Goal: Communication & Community: Answer question/provide support

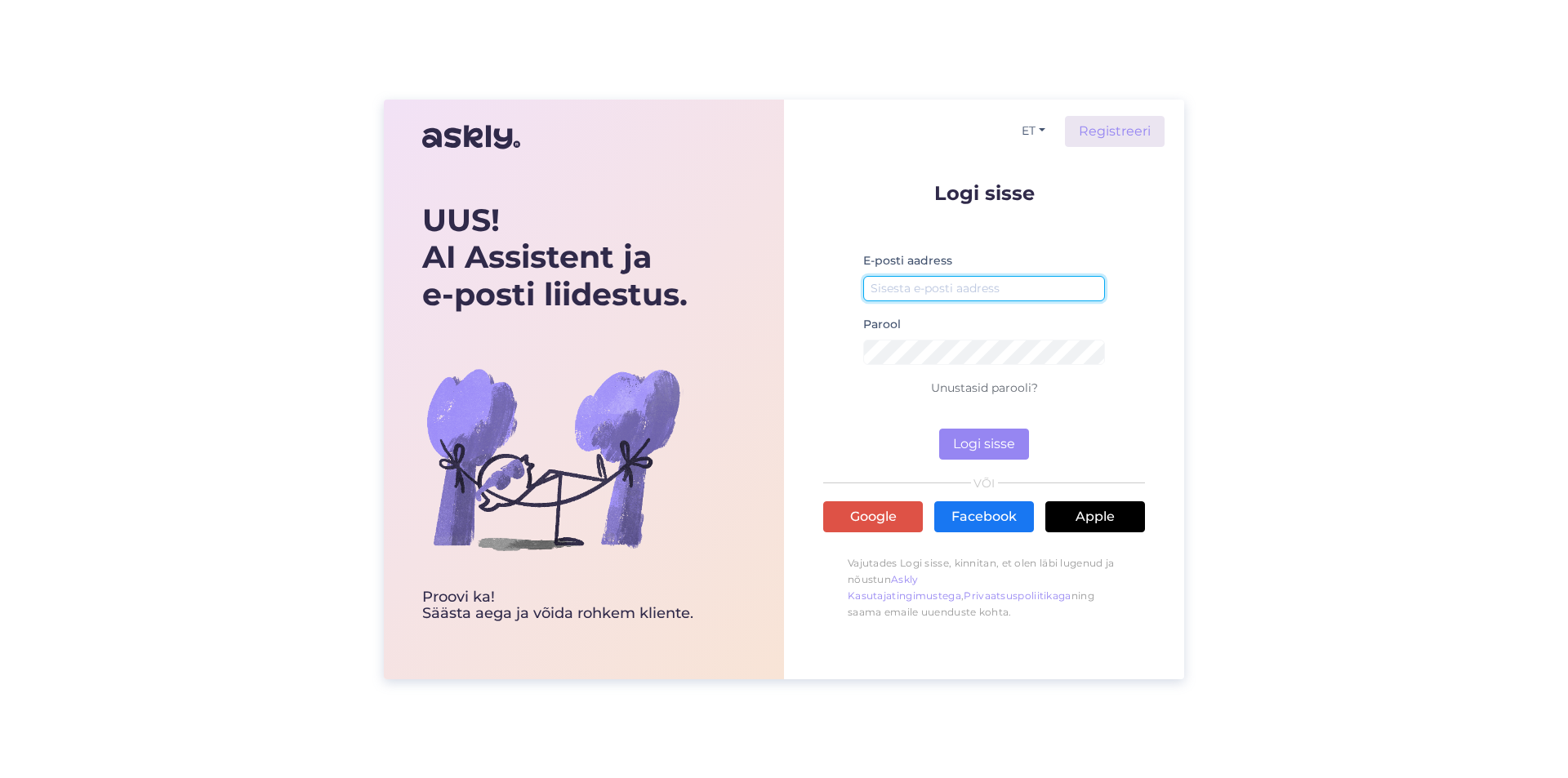
type input "[EMAIL_ADDRESS][DOMAIN_NAME]"
click at [988, 460] on div "Logi sisse E-posti aadress [EMAIL_ADDRESS][DOMAIN_NAME] Parool Unustasid parool…" at bounding box center [984, 406] width 321 height 446
click at [989, 454] on button "Logi sisse" at bounding box center [984, 444] width 90 height 31
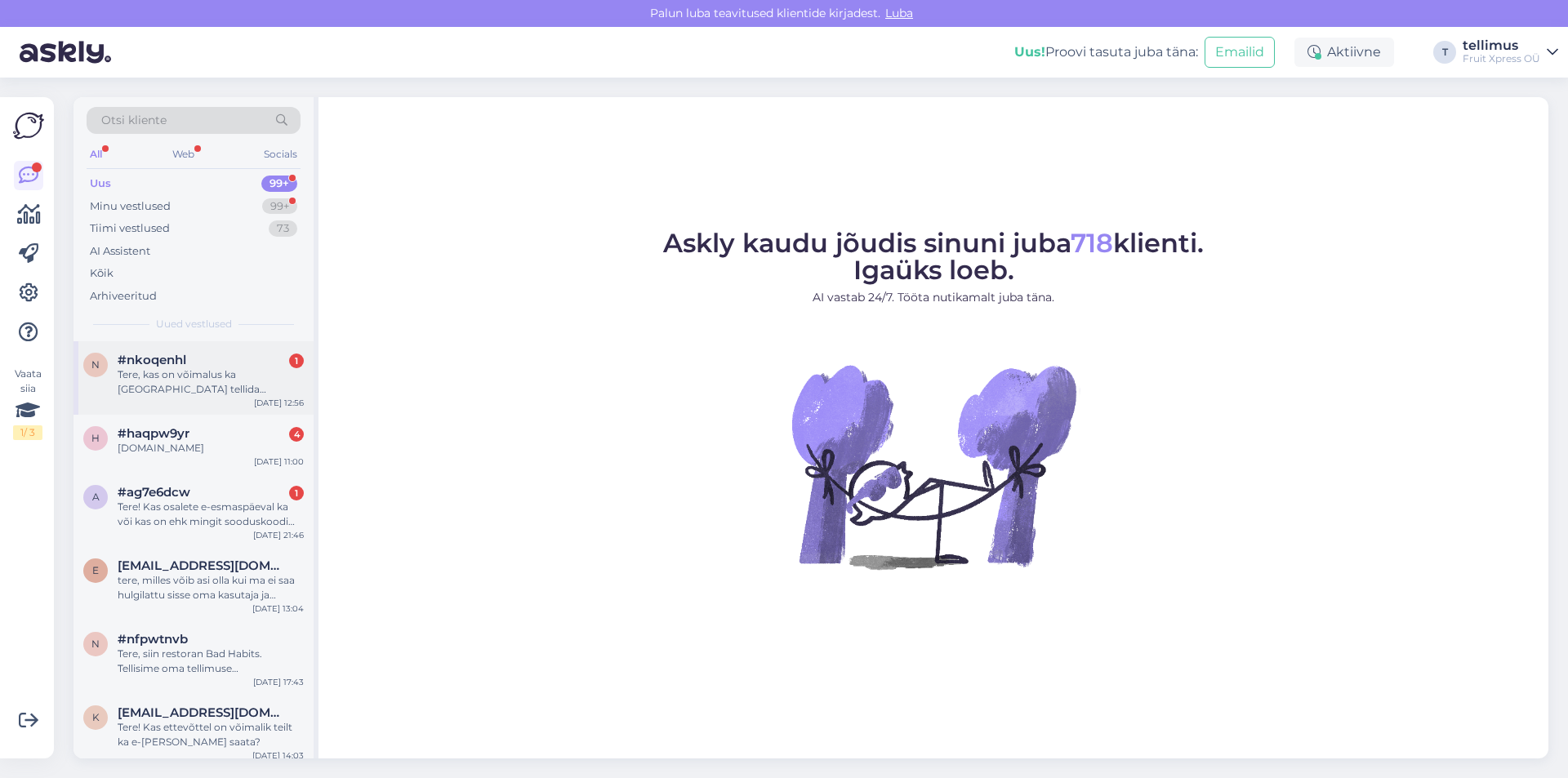
click at [246, 393] on div "Tere, kas on võimalus ka [GEOGRAPHIC_DATA] tellida [PERSON_NAME] eest?" at bounding box center [211, 382] width 186 height 29
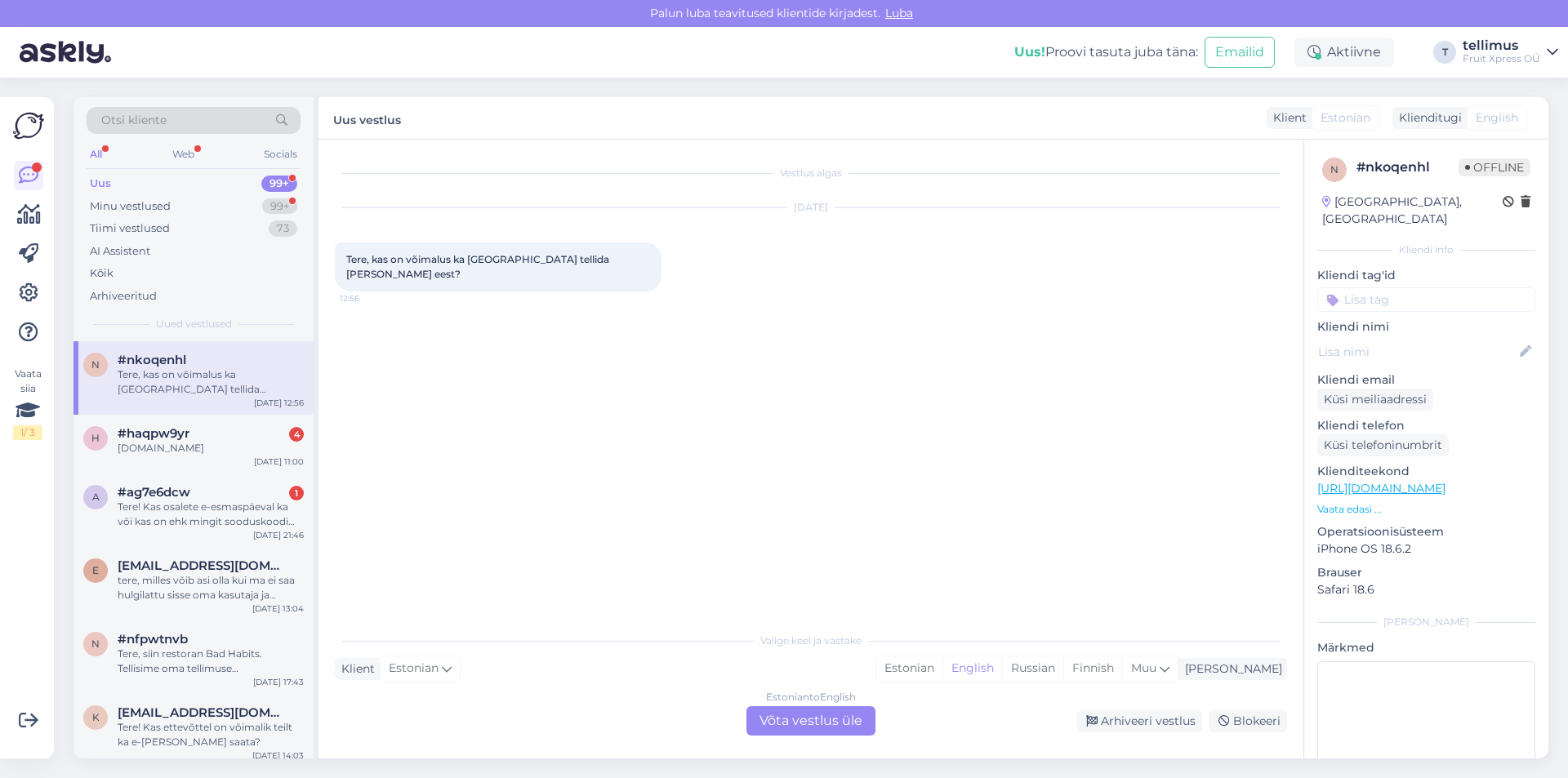
click at [845, 728] on div "Estonian to English Võta vestlus üle" at bounding box center [811, 721] width 129 height 29
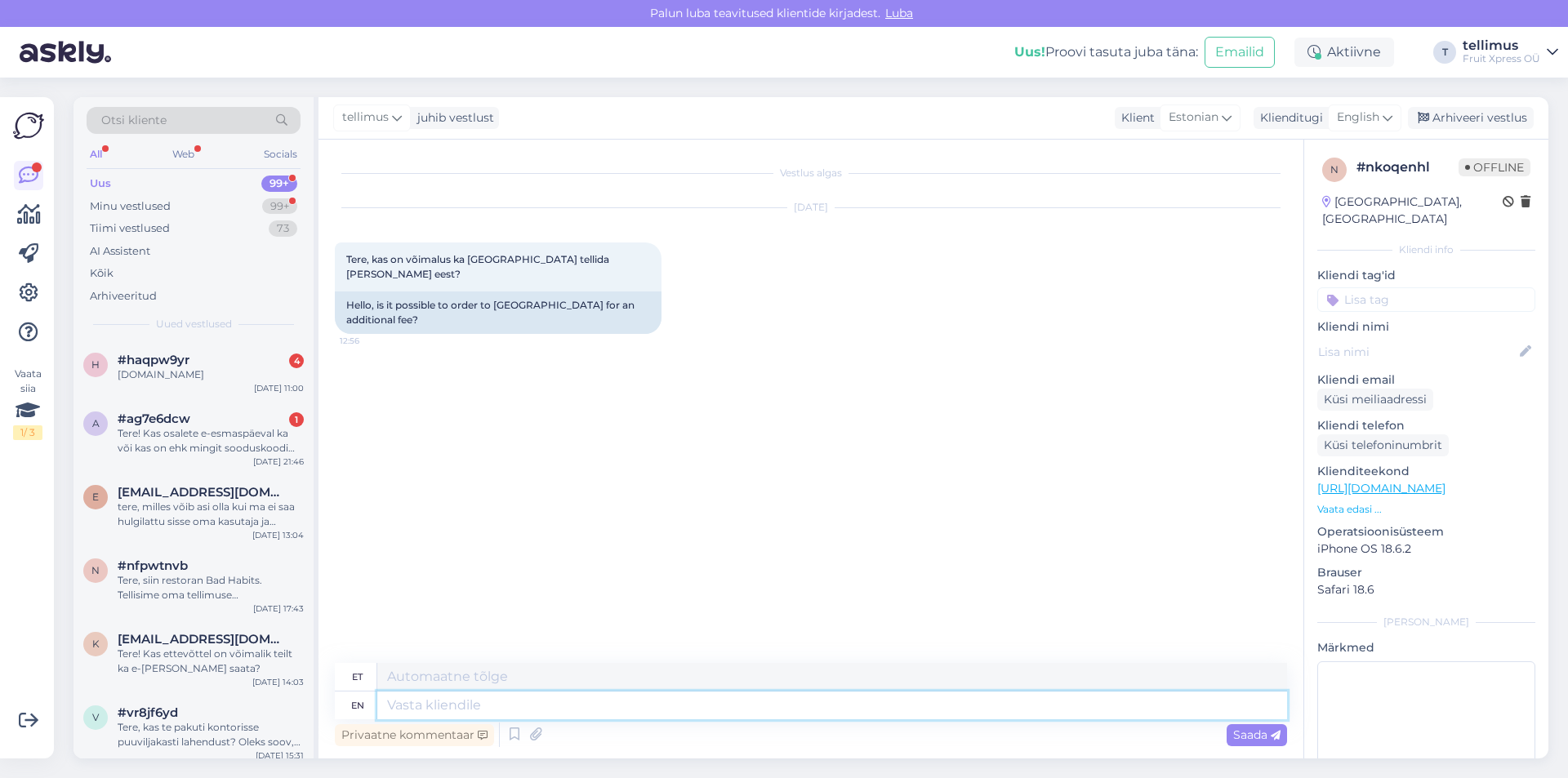
click at [430, 693] on textarea at bounding box center [831, 706] width 910 height 28
type textarea "Tere!"
type textarea "Tere! Kahjuks"
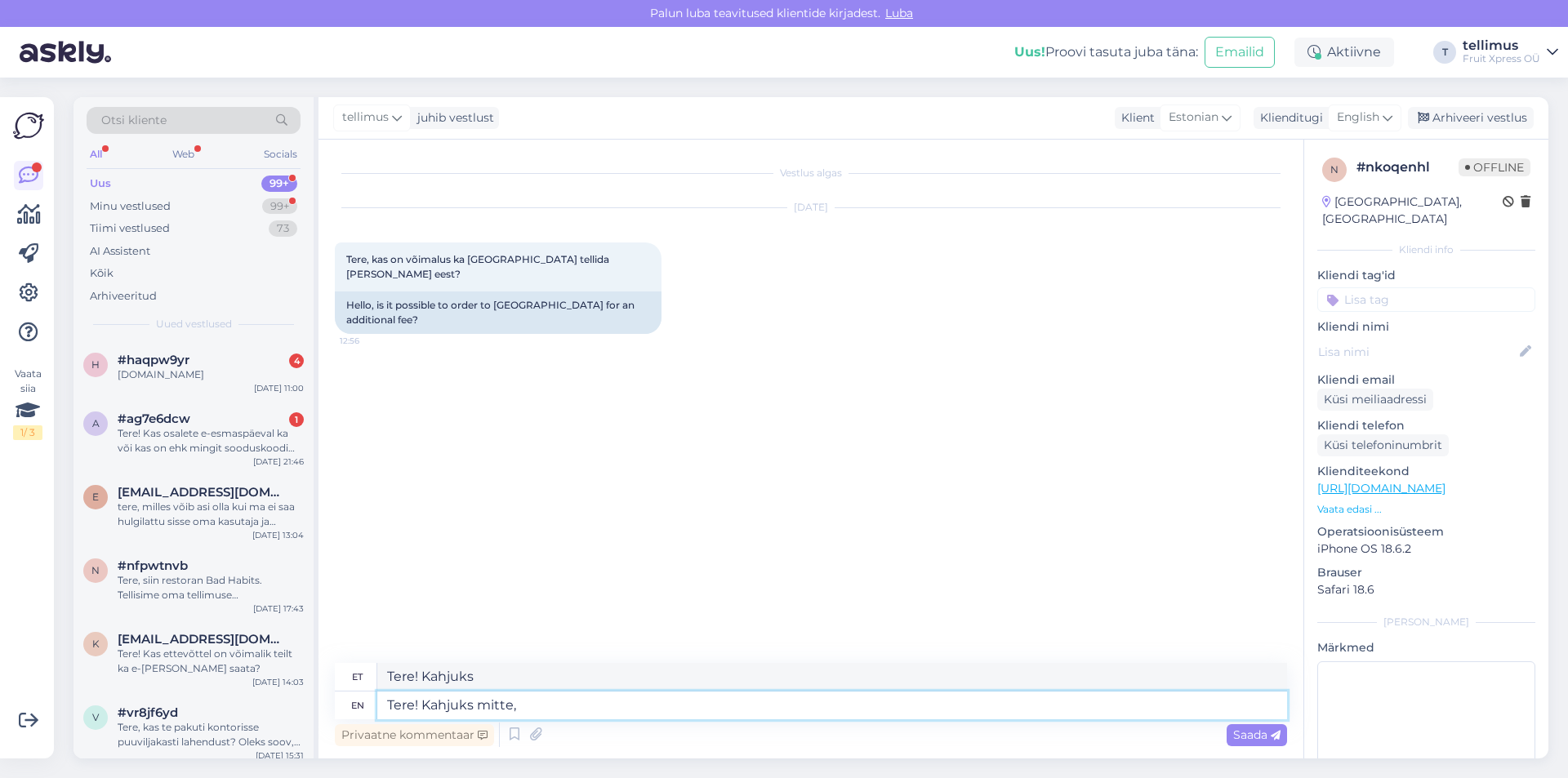
type textarea "Tere! Kahjuks mitte,"
type textarea "Tere! Kahjuks mitte, tarne on"
type textarea "Tere! Kahjuks mitte, [GEOGRAPHIC_DATA]"
type textarea "Tere! Kahjuks mitte, tarne on"
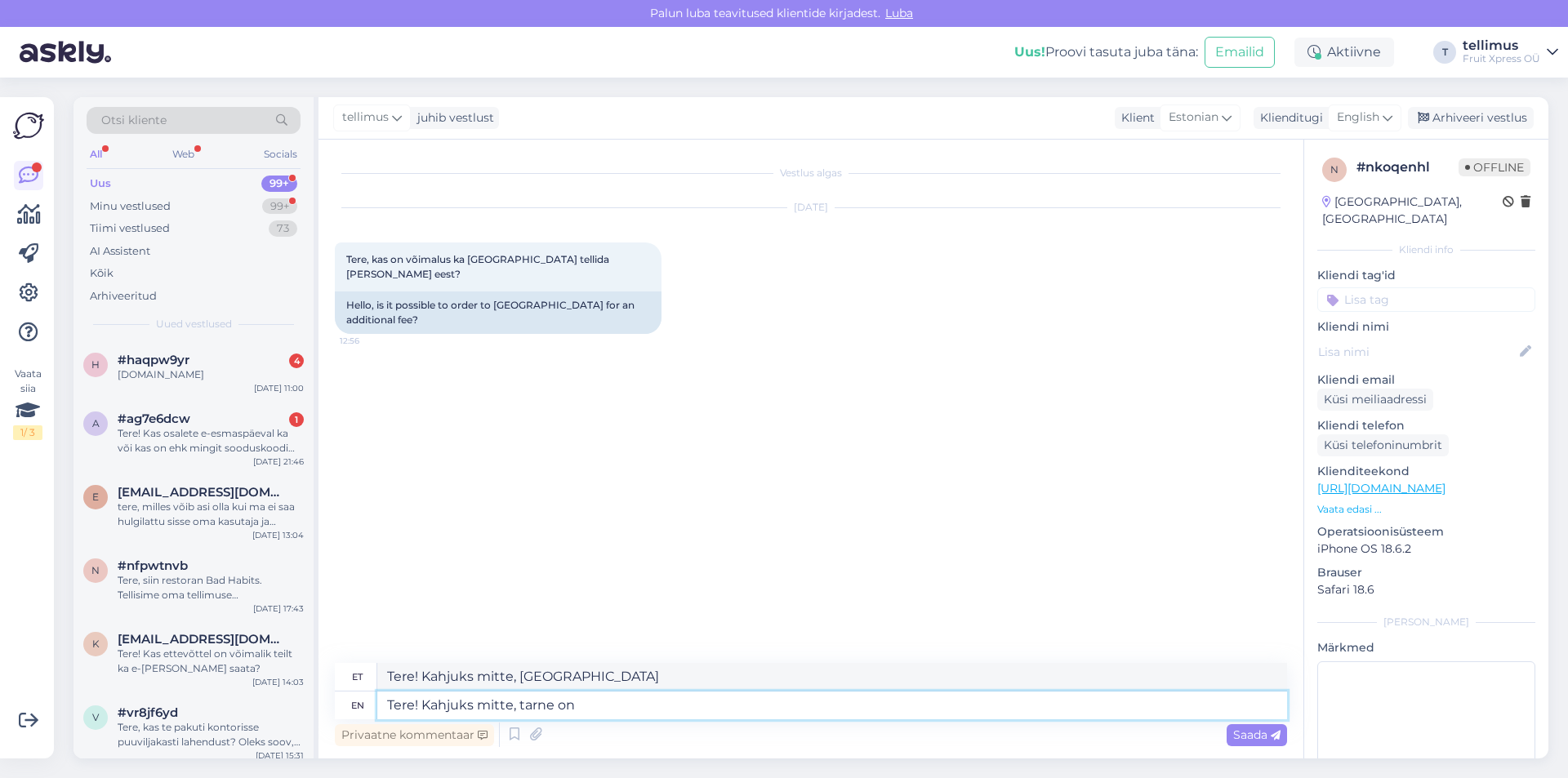
type textarea "Tere! Kahjuks mitte, tarne on"
type textarea "Tere! Kahjuks mitte, tarne on ainult"
type textarea "Tere! Kahjuks mitte, tarne on ainult [GEOGRAPHIC_DATA]"
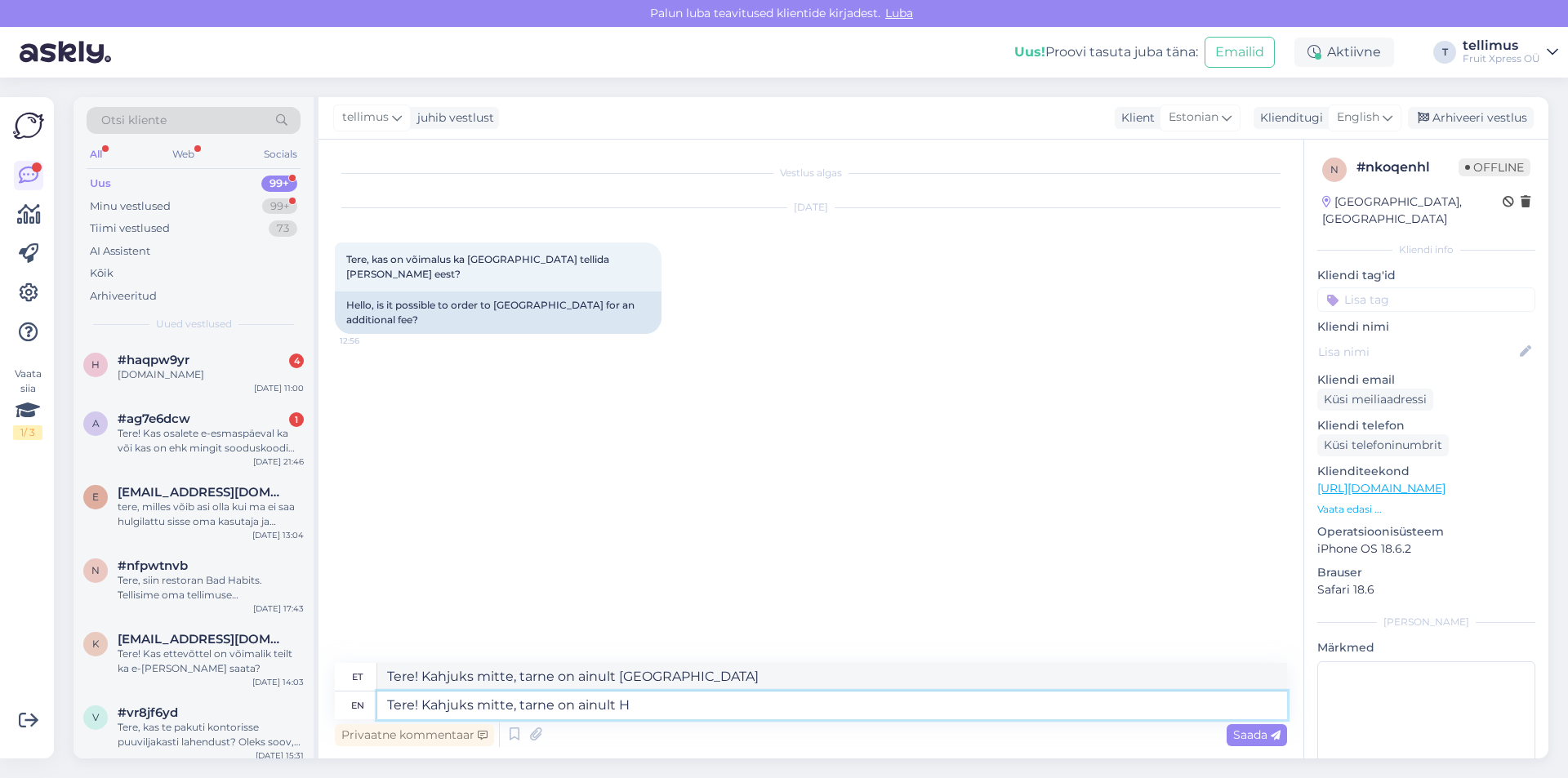
type textarea "Tere! Kahjuks mitte, tarne on ainult"
type textarea "Tere! Kahjuks mitte, tarne on ainult [GEOGRAPHIC_DATA]."
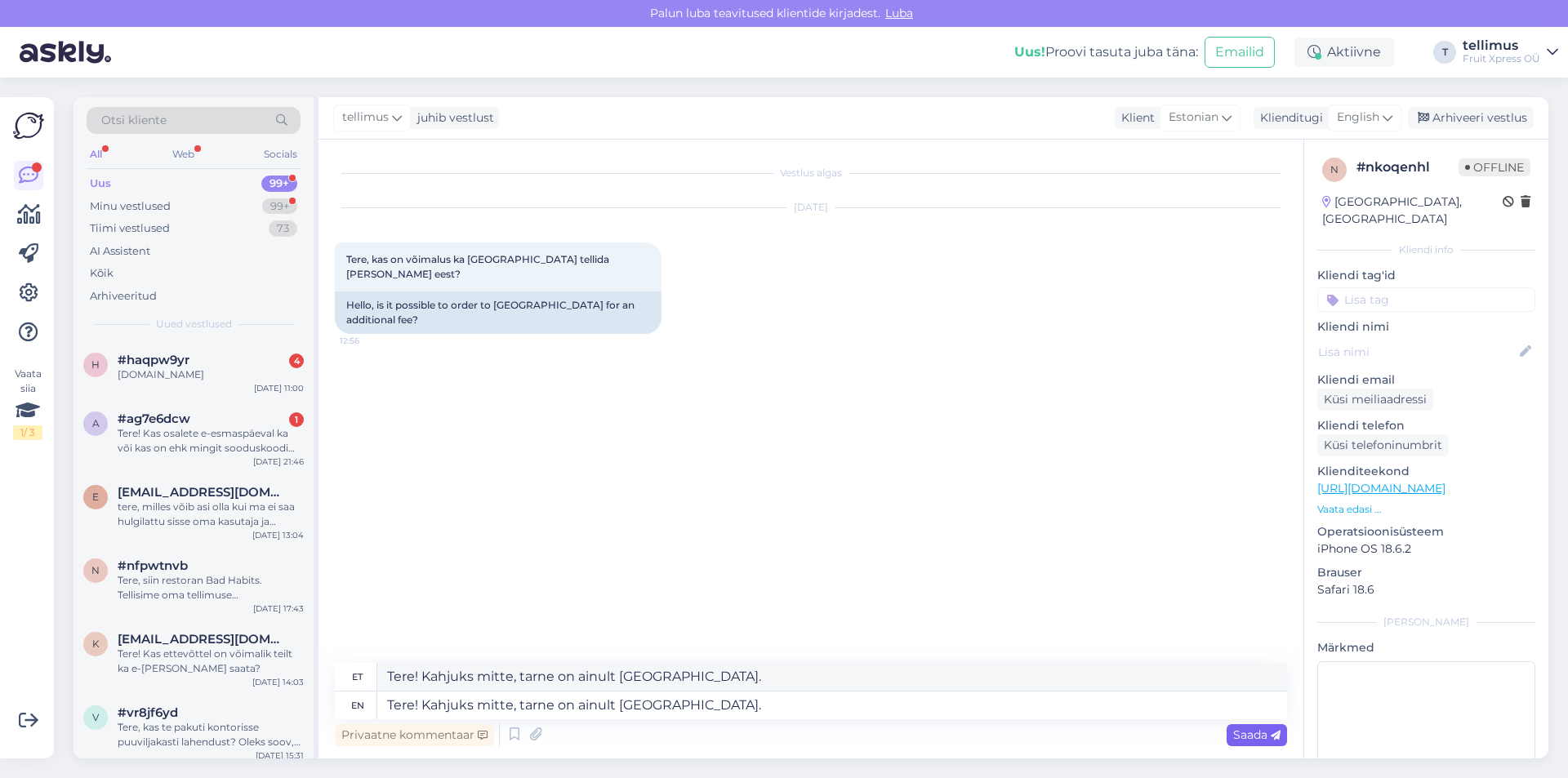
click at [1253, 731] on span "Saada" at bounding box center [1256, 735] width 47 height 14
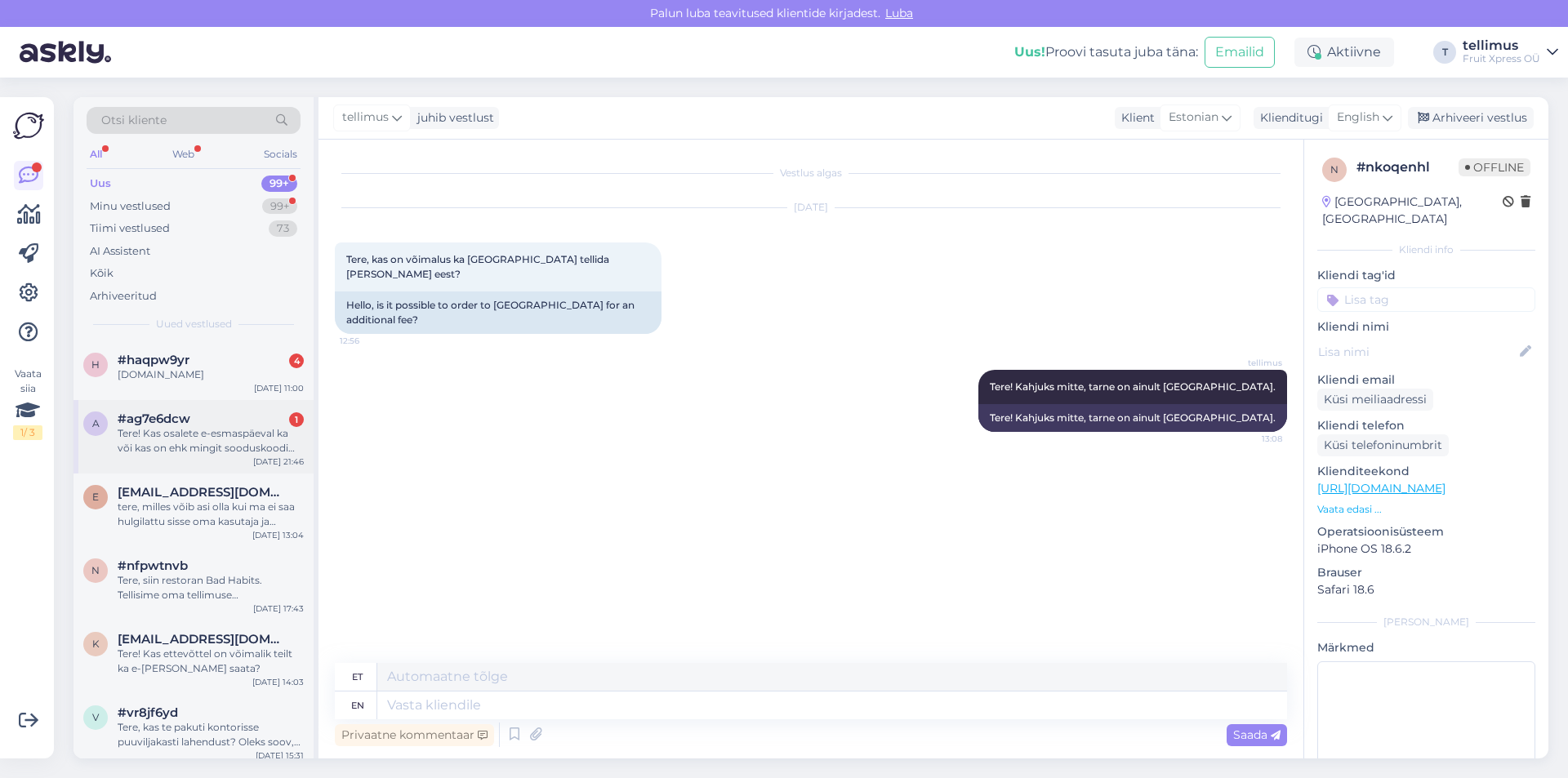
click at [211, 430] on div "Tere! Kas osalete e-esmaspäeval ka või kas on ehk mingit sooduskoodi jagada?" at bounding box center [211, 440] width 186 height 29
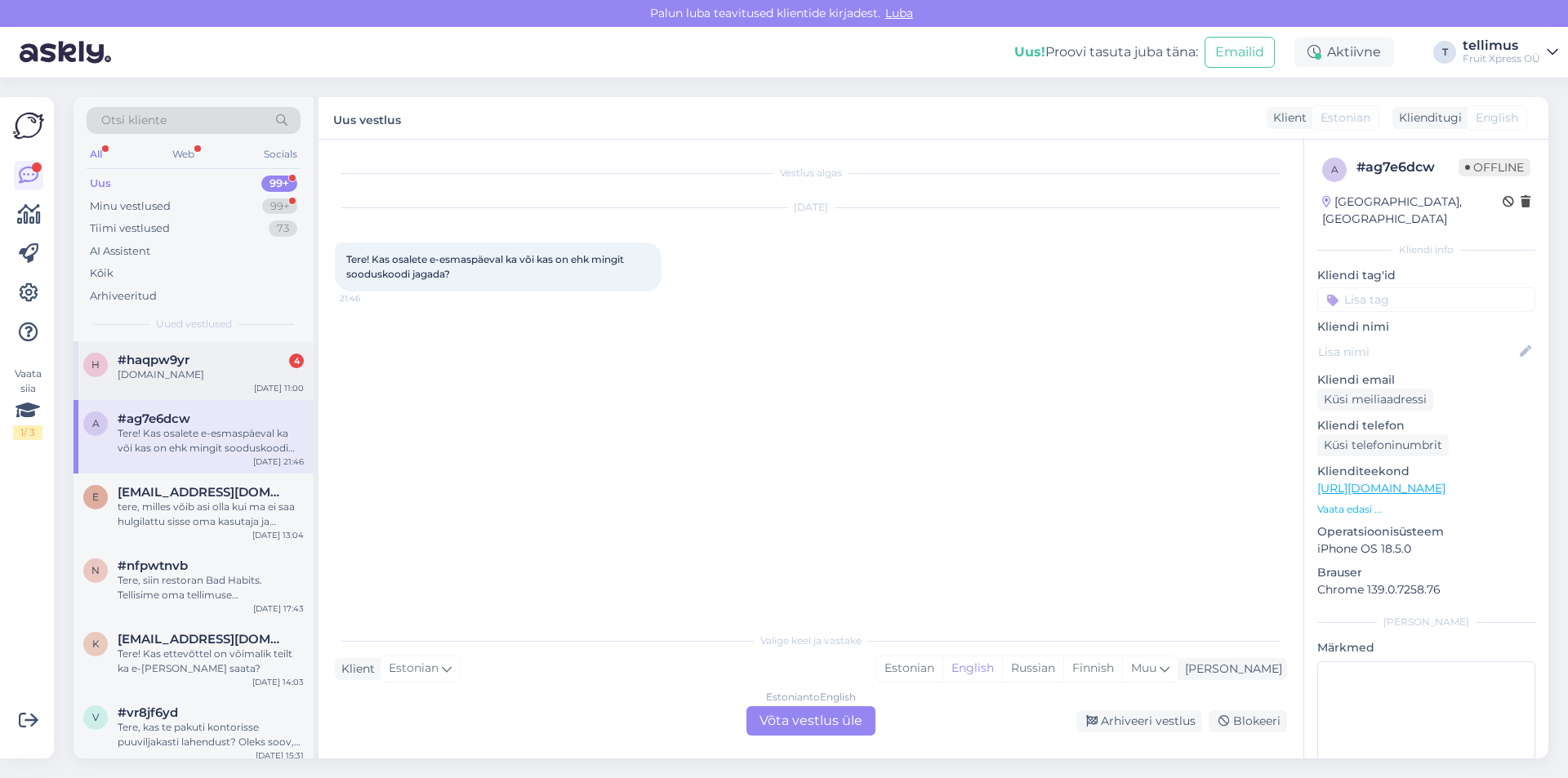
click at [247, 376] on div "[DOMAIN_NAME]" at bounding box center [211, 375] width 186 height 14
